Goal: Task Accomplishment & Management: Complete application form

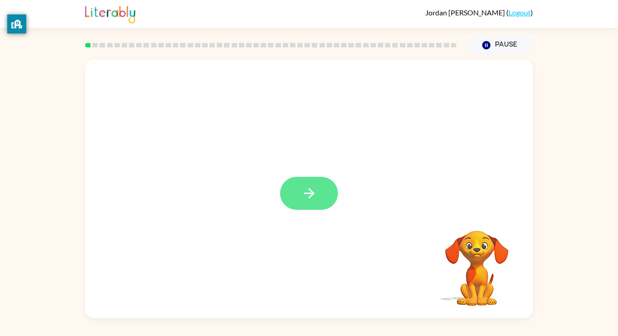
click at [307, 187] on icon "button" at bounding box center [309, 193] width 16 height 16
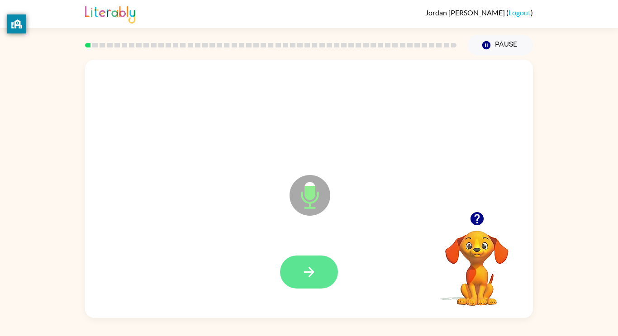
click at [303, 266] on icon "button" at bounding box center [309, 272] width 16 height 16
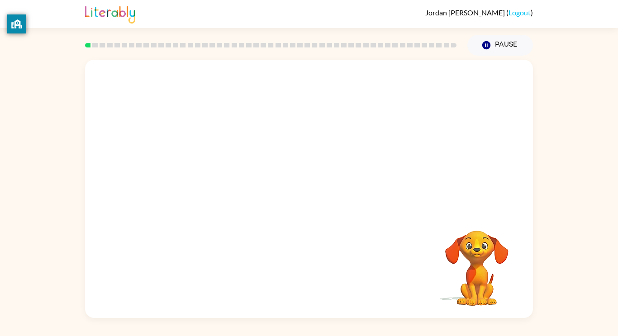
click at [303, 266] on div "Your browser must support playing .mp4 files to use Literably. Please try using…" at bounding box center [309, 189] width 448 height 258
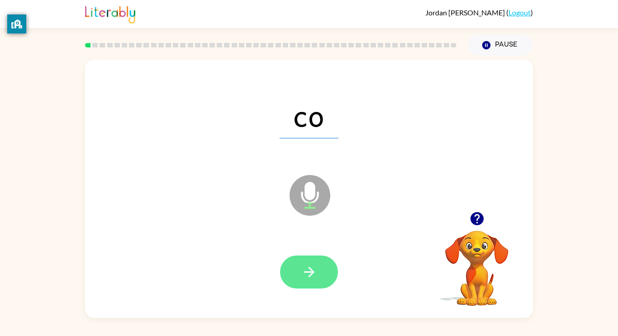
click at [305, 262] on button "button" at bounding box center [309, 272] width 58 height 33
click at [306, 273] on icon "button" at bounding box center [309, 272] width 16 height 16
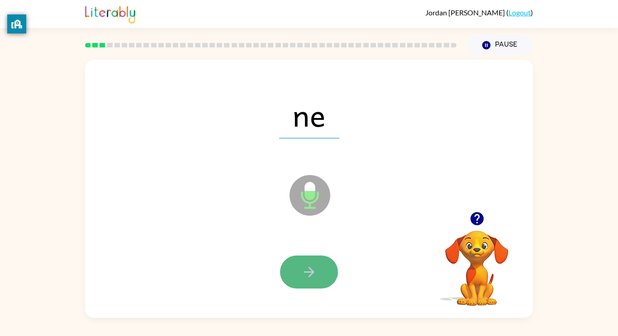
click at [309, 264] on icon "button" at bounding box center [309, 272] width 16 height 16
click at [308, 264] on icon "button" at bounding box center [309, 272] width 16 height 16
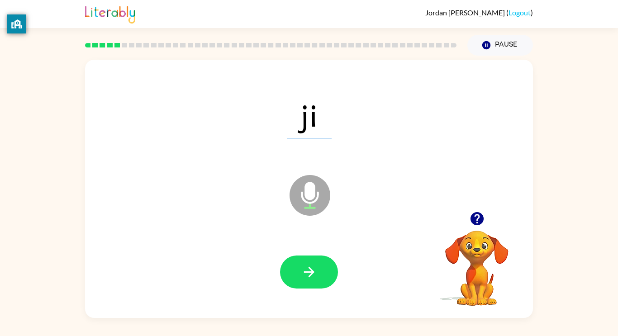
click at [308, 264] on icon "button" at bounding box center [309, 272] width 16 height 16
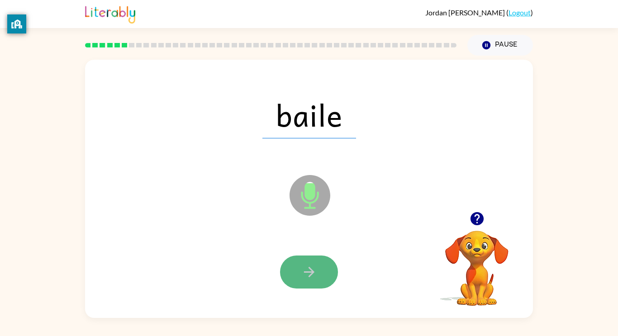
click at [311, 275] on icon "button" at bounding box center [309, 272] width 16 height 16
click at [314, 272] on icon "button" at bounding box center [309, 272] width 16 height 16
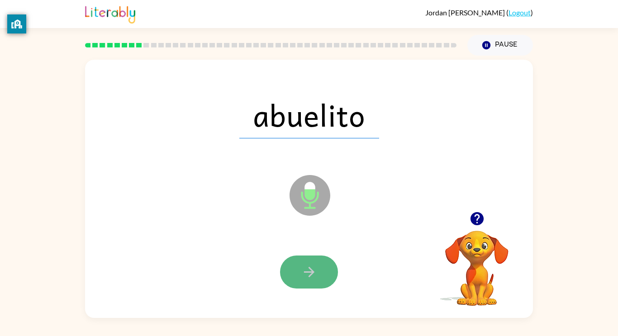
click at [313, 273] on icon "button" at bounding box center [309, 272] width 16 height 16
click at [311, 267] on icon "button" at bounding box center [309, 272] width 16 height 16
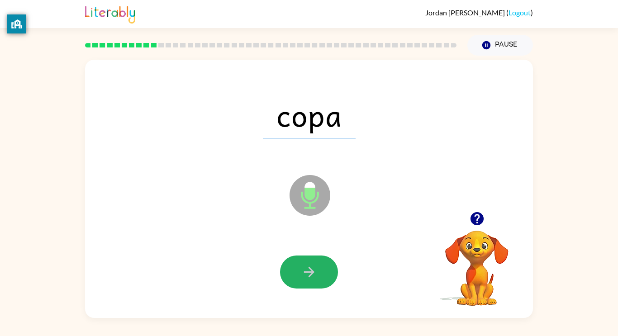
click at [311, 267] on icon "button" at bounding box center [309, 272] width 16 height 16
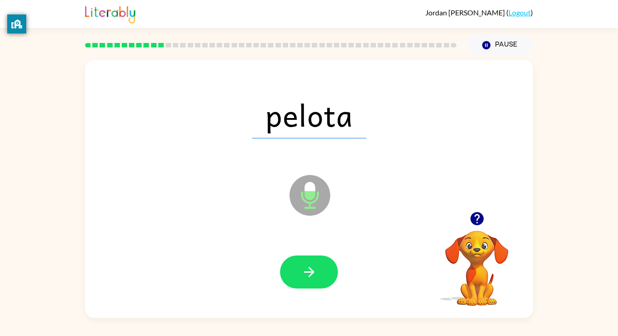
click at [311, 267] on icon "button" at bounding box center [309, 272] width 16 height 16
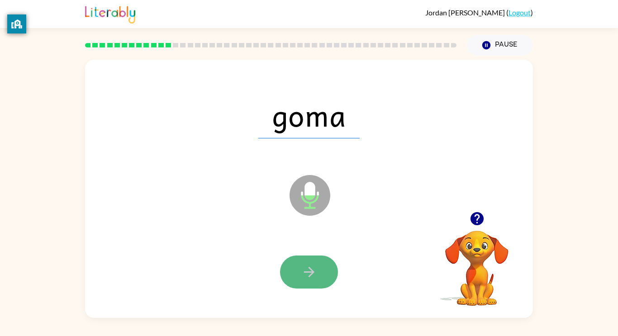
click at [311, 268] on icon "button" at bounding box center [309, 272] width 16 height 16
click at [315, 277] on icon "button" at bounding box center [309, 272] width 16 height 16
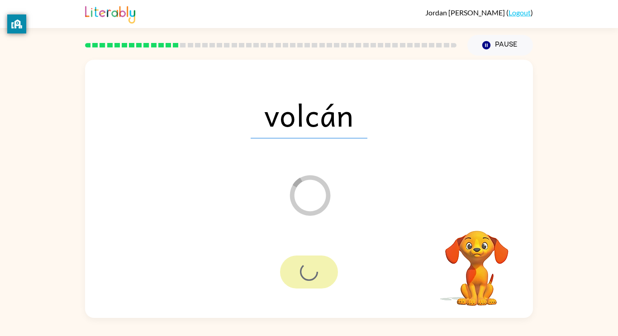
click at [311, 280] on div at bounding box center [309, 272] width 58 height 33
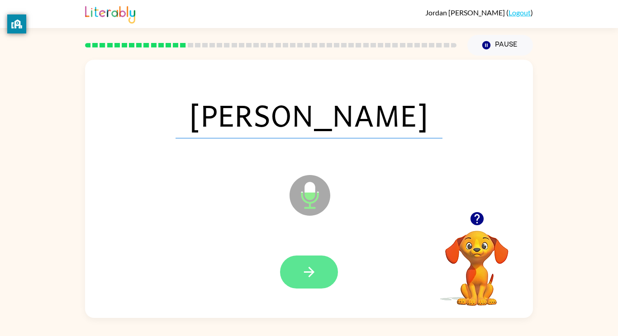
click at [322, 267] on button "button" at bounding box center [309, 272] width 58 height 33
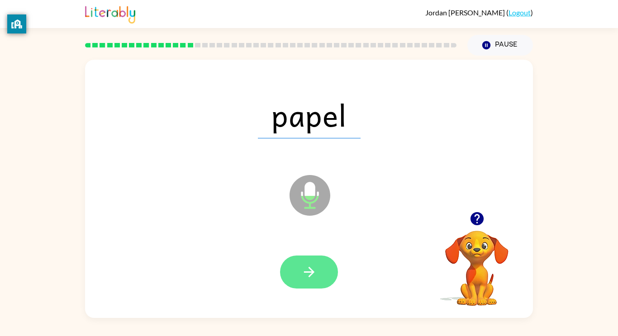
click at [312, 263] on button "button" at bounding box center [309, 272] width 58 height 33
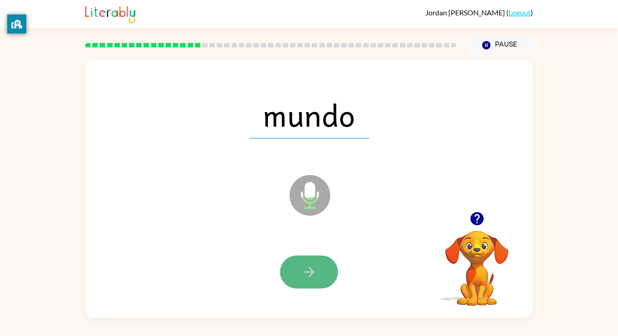
click at [313, 269] on icon "button" at bounding box center [309, 272] width 16 height 16
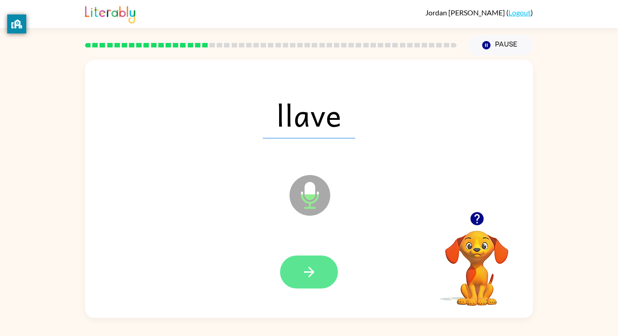
click at [311, 265] on icon "button" at bounding box center [309, 272] width 16 height 16
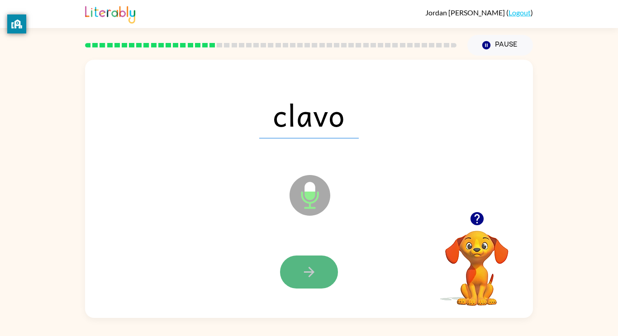
click at [311, 267] on icon "button" at bounding box center [309, 272] width 16 height 16
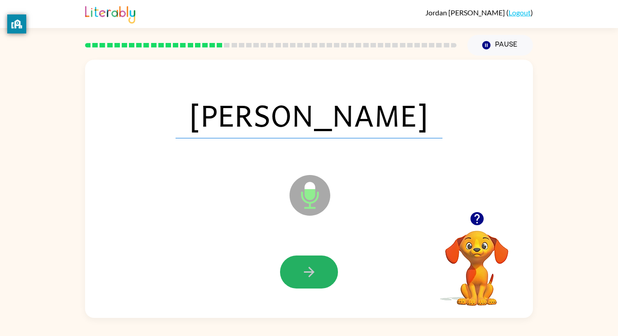
click at [311, 267] on icon "button" at bounding box center [309, 272] width 16 height 16
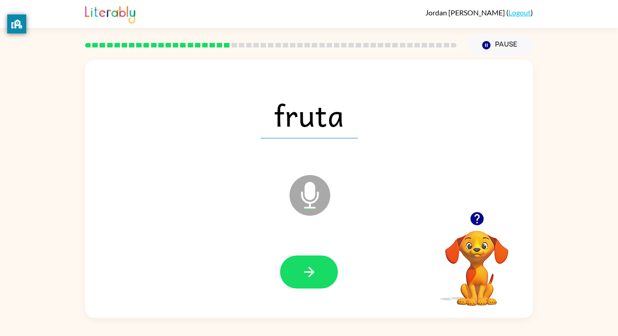
click at [311, 267] on icon "button" at bounding box center [309, 272] width 16 height 16
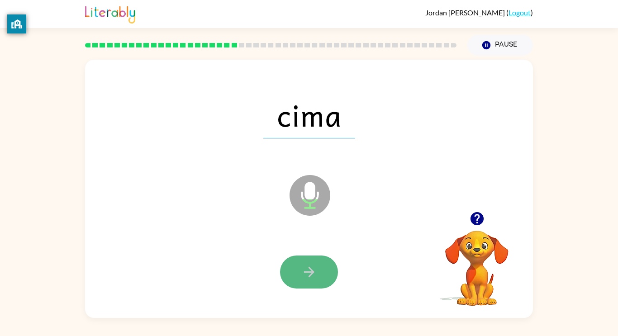
click at [322, 261] on button "button" at bounding box center [309, 272] width 58 height 33
click at [312, 276] on icon "button" at bounding box center [309, 272] width 16 height 16
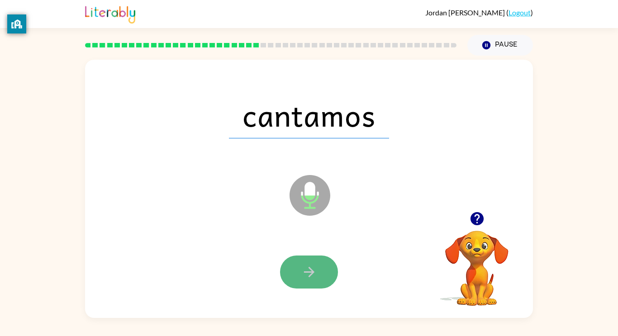
click at [319, 282] on button "button" at bounding box center [309, 272] width 58 height 33
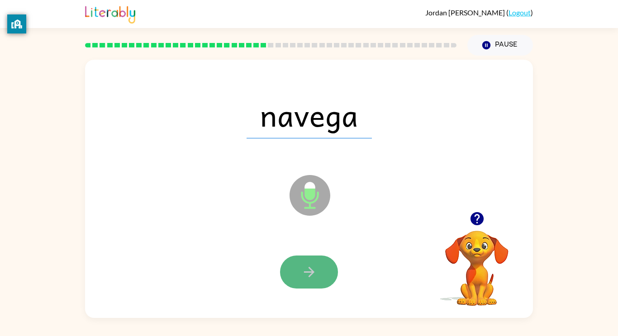
click at [317, 276] on button "button" at bounding box center [309, 272] width 58 height 33
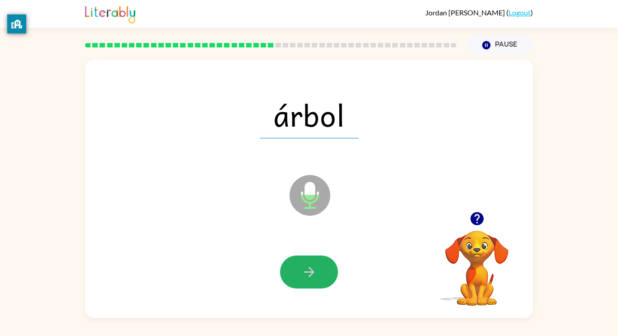
click at [317, 276] on button "button" at bounding box center [309, 272] width 58 height 33
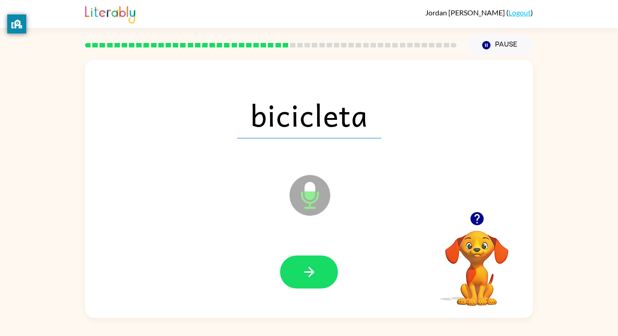
click at [317, 276] on button "button" at bounding box center [309, 272] width 58 height 33
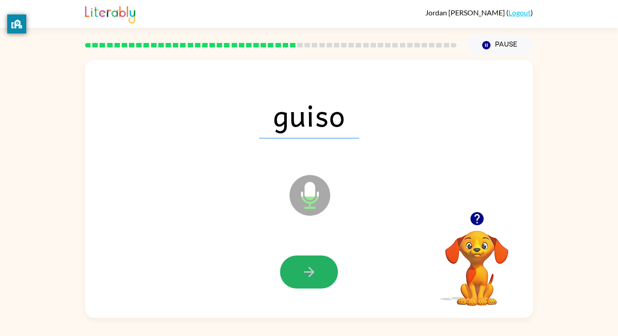
click at [317, 276] on button "button" at bounding box center [309, 272] width 58 height 33
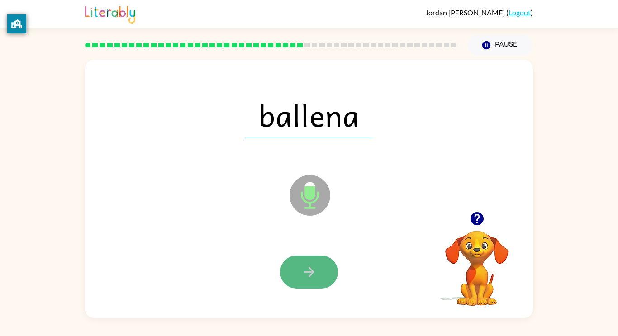
click at [311, 281] on button "button" at bounding box center [309, 272] width 58 height 33
click at [308, 273] on icon "button" at bounding box center [309, 272] width 16 height 16
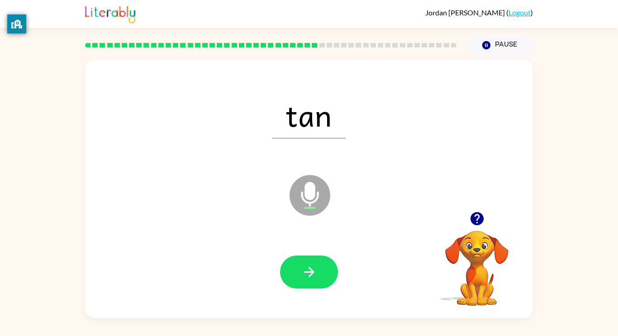
click at [308, 273] on icon "button" at bounding box center [309, 272] width 16 height 16
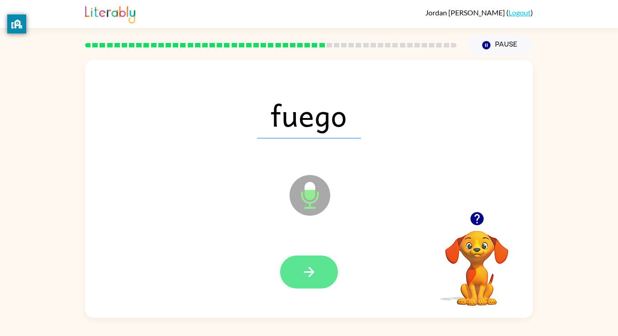
click at [309, 267] on icon "button" at bounding box center [308, 272] width 10 height 10
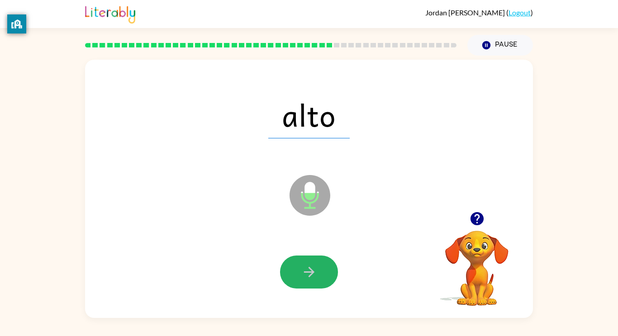
click at [309, 267] on icon "button" at bounding box center [308, 272] width 10 height 10
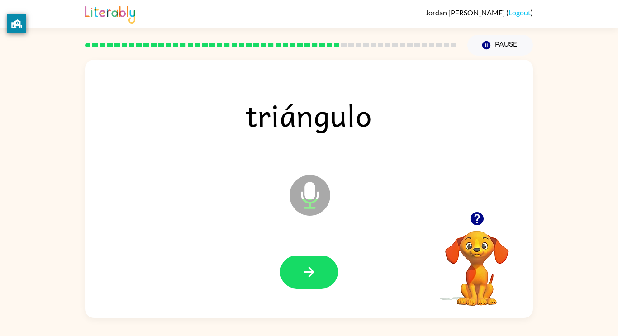
click at [309, 267] on icon "button" at bounding box center [308, 272] width 10 height 10
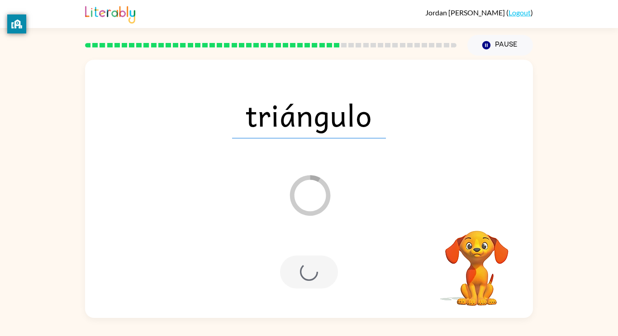
click at [310, 284] on div at bounding box center [309, 272] width 58 height 33
click at [255, 120] on span "triángulo" at bounding box center [309, 114] width 154 height 47
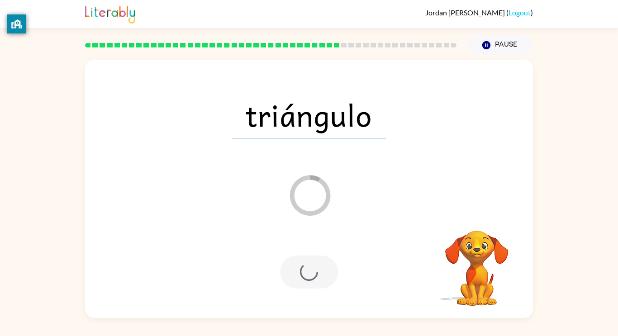
click at [0, 83] on div "triángulo Loader Your response is being sent to our graders Your browser must s…" at bounding box center [309, 187] width 618 height 262
drag, startPoint x: 0, startPoint y: 86, endPoint x: 81, endPoint y: 121, distance: 88.3
click at [81, 121] on div "triángulo Loader Your response is being sent to our graders Your browser must s…" at bounding box center [309, 187] width 618 height 262
drag, startPoint x: 617, startPoint y: 115, endPoint x: 295, endPoint y: 158, distance: 324.8
click at [295, 158] on div "triángulo Loader Your response is being sent to our graders Your browser must s…" at bounding box center [309, 187] width 618 height 262
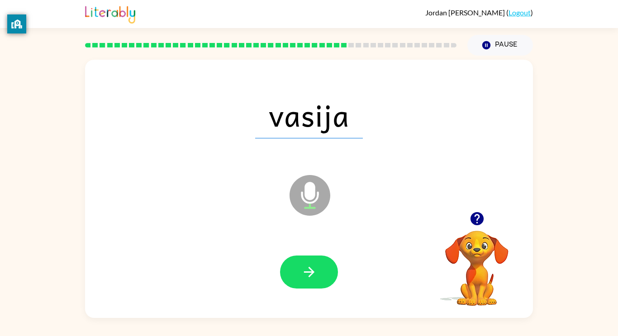
click at [318, 272] on button "button" at bounding box center [309, 272] width 58 height 33
click at [318, 272] on div at bounding box center [309, 272] width 58 height 33
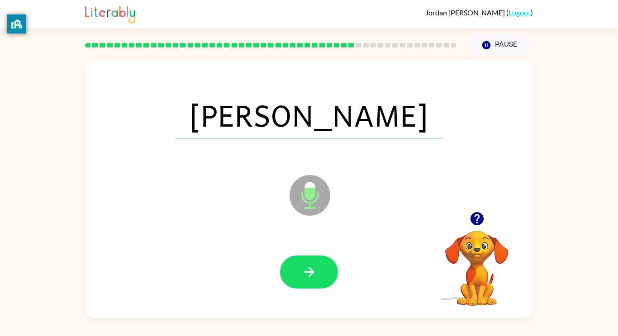
click at [318, 272] on button "button" at bounding box center [309, 272] width 58 height 33
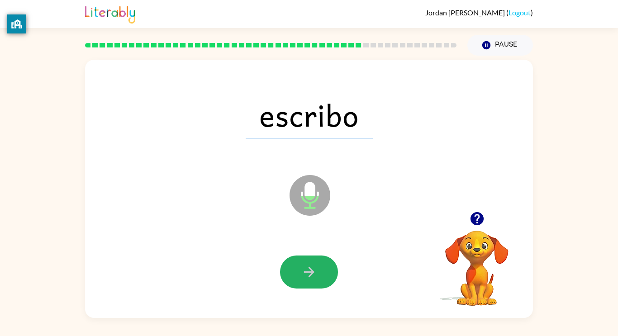
click at [318, 272] on button "button" at bounding box center [309, 272] width 58 height 33
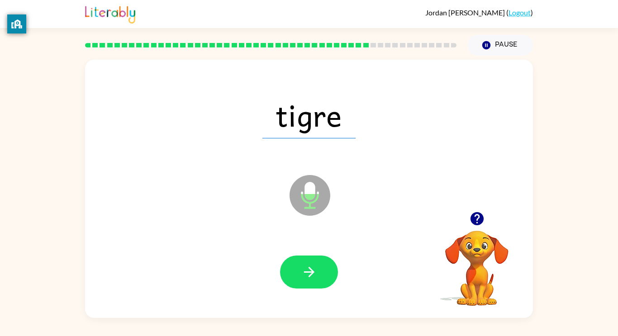
click at [318, 272] on button "button" at bounding box center [309, 272] width 58 height 33
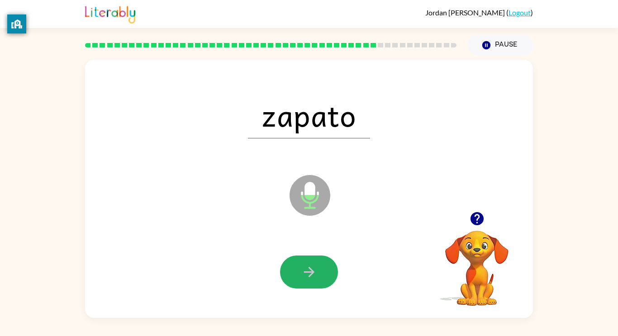
click at [318, 272] on button "button" at bounding box center [309, 272] width 58 height 33
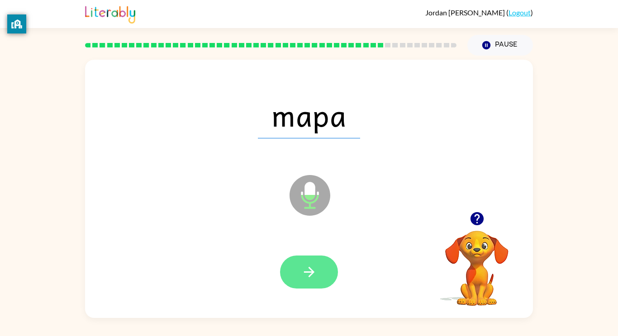
click at [321, 264] on button "button" at bounding box center [309, 272] width 58 height 33
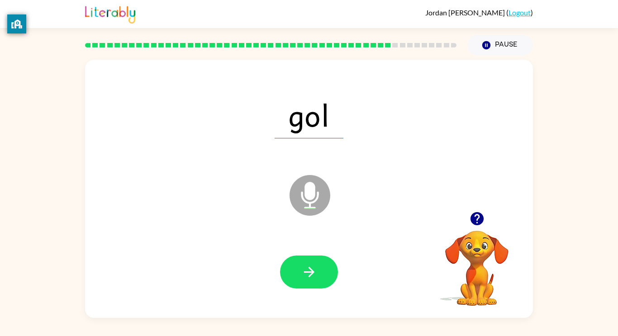
click at [321, 264] on button "button" at bounding box center [309, 272] width 58 height 33
click at [321, 264] on div at bounding box center [309, 272] width 58 height 33
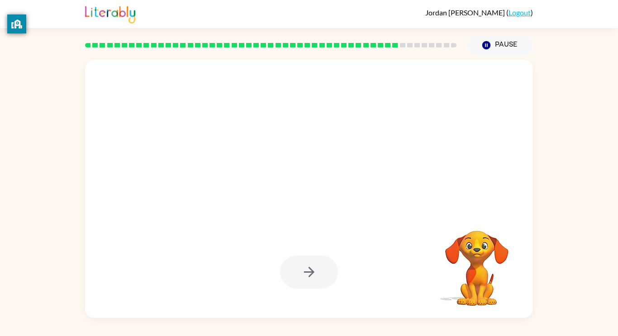
click at [321, 264] on div at bounding box center [309, 272] width 58 height 33
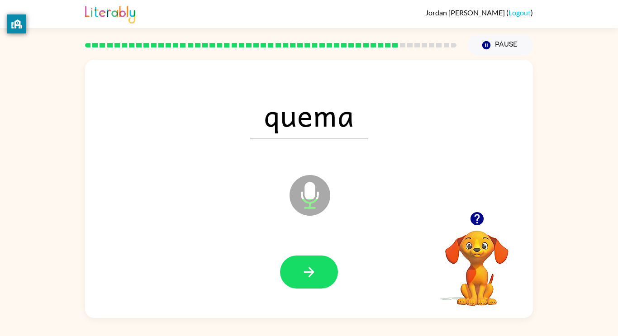
click at [321, 264] on button "button" at bounding box center [309, 272] width 58 height 33
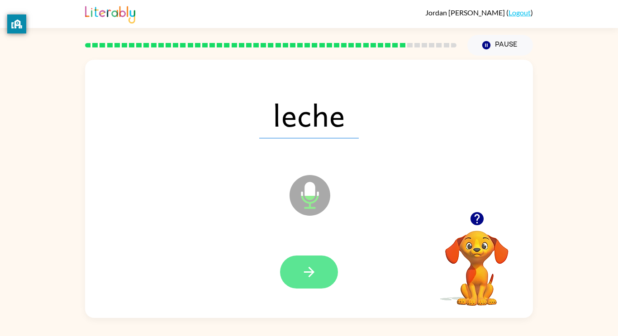
click at [321, 264] on button "button" at bounding box center [309, 272] width 58 height 33
click at [323, 264] on button "button" at bounding box center [309, 272] width 58 height 33
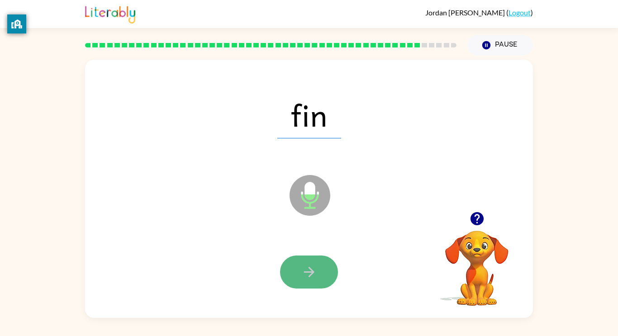
click at [293, 284] on button "button" at bounding box center [309, 272] width 58 height 33
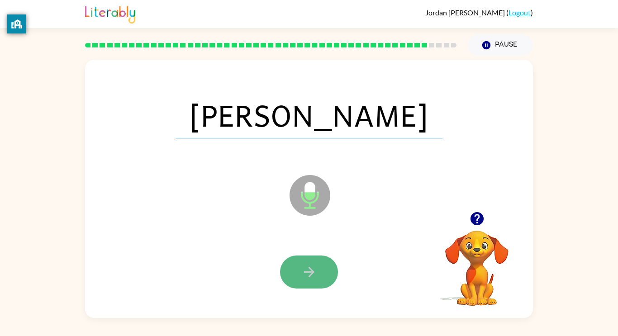
click at [303, 282] on button "button" at bounding box center [309, 272] width 58 height 33
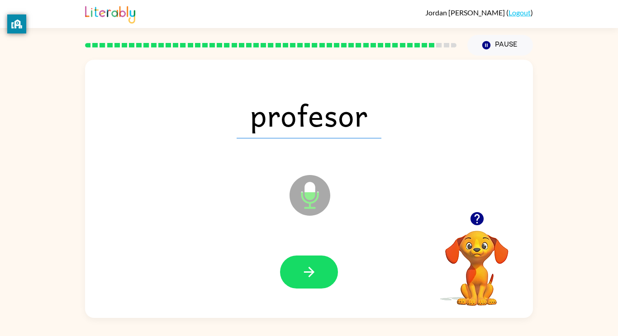
click at [303, 282] on button "button" at bounding box center [309, 272] width 58 height 33
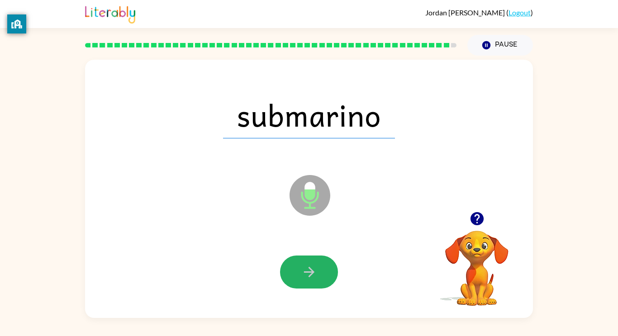
click at [300, 287] on button "button" at bounding box center [309, 272] width 58 height 33
